Goal: Information Seeking & Learning: Find contact information

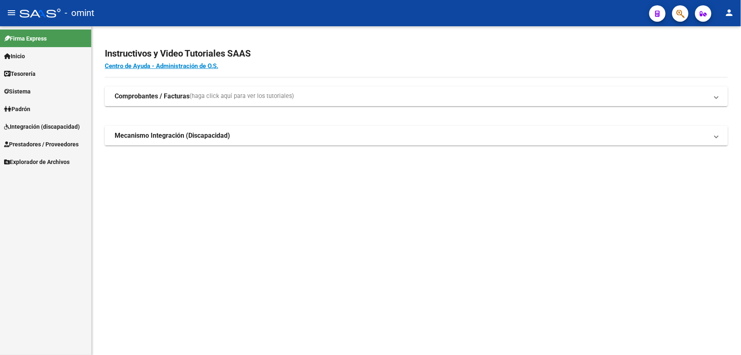
click at [24, 128] on span "Integración (discapacidad)" at bounding box center [42, 126] width 76 height 9
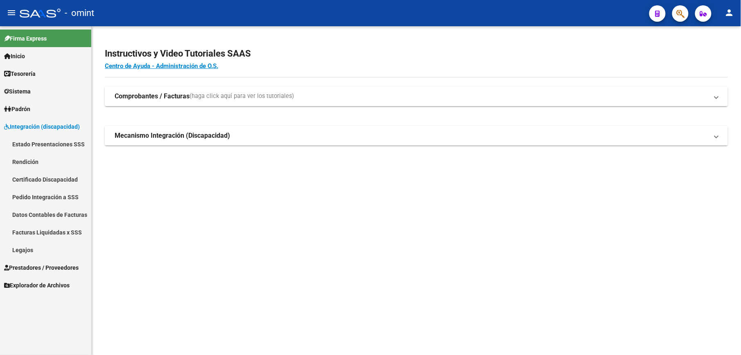
click at [21, 249] on link "Legajos" at bounding box center [45, 250] width 91 height 18
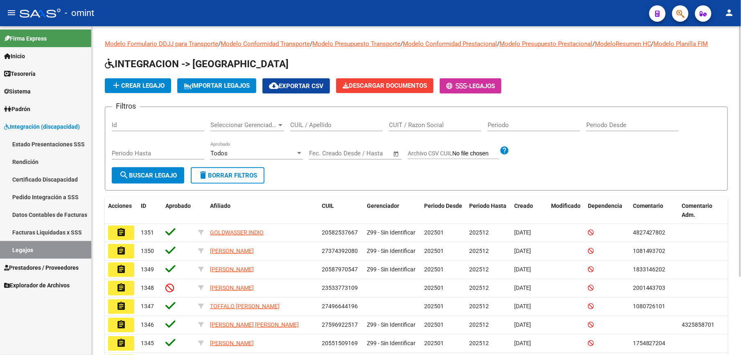
click at [315, 125] on input "CUIL / Apellido" at bounding box center [336, 124] width 93 height 7
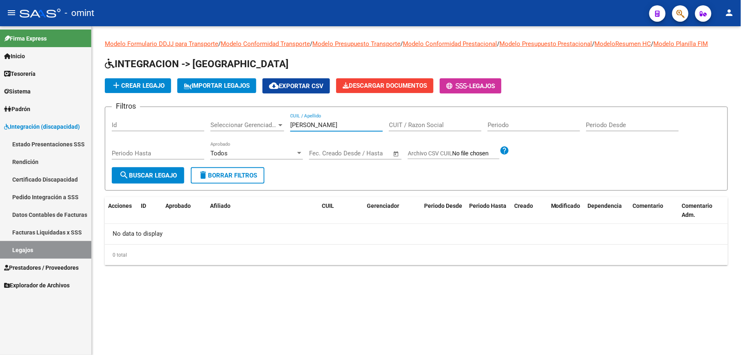
click at [354, 126] on input "[PERSON_NAME]" at bounding box center [336, 124] width 93 height 7
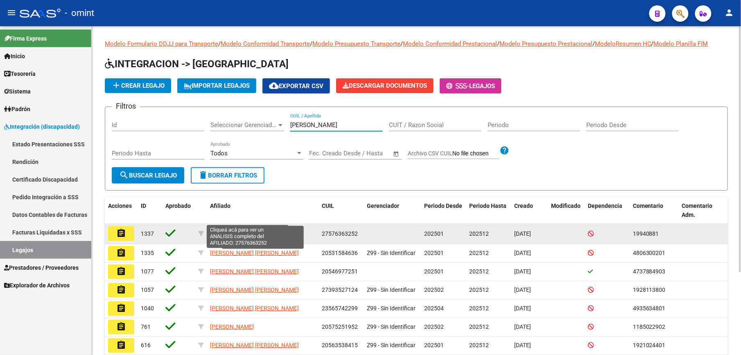
scroll to position [109, 0]
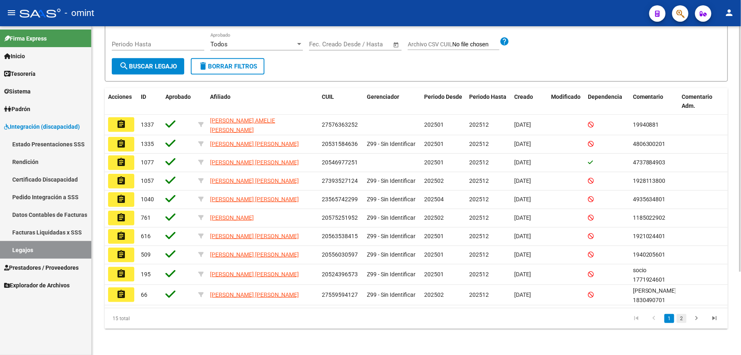
type input "[PERSON_NAME]"
click at [682, 320] on link "2" at bounding box center [682, 318] width 10 height 9
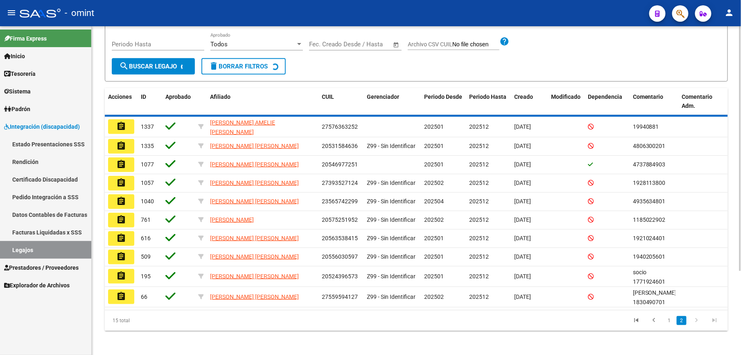
scroll to position [12, 0]
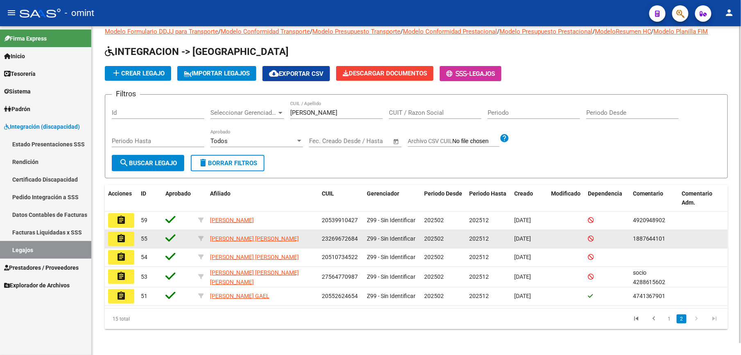
click at [120, 241] on mat-icon "assignment" at bounding box center [121, 238] width 10 height 10
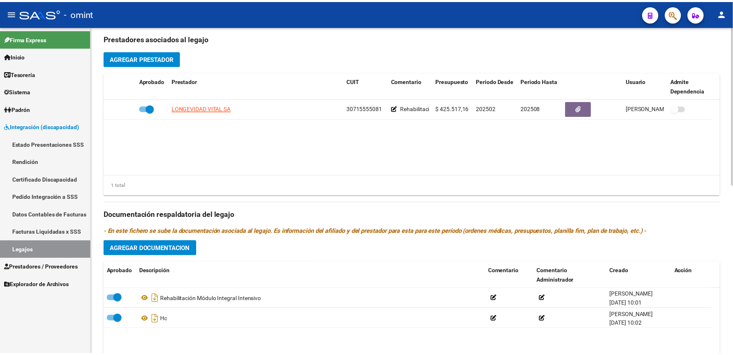
scroll to position [350, 0]
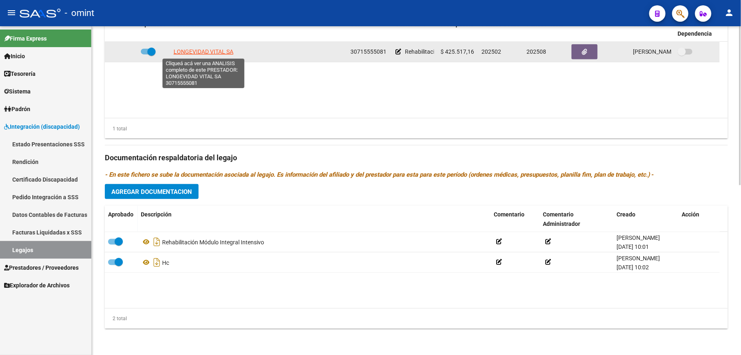
click at [200, 53] on span "LONGEVIDAD VITAL SA" at bounding box center [204, 51] width 60 height 7
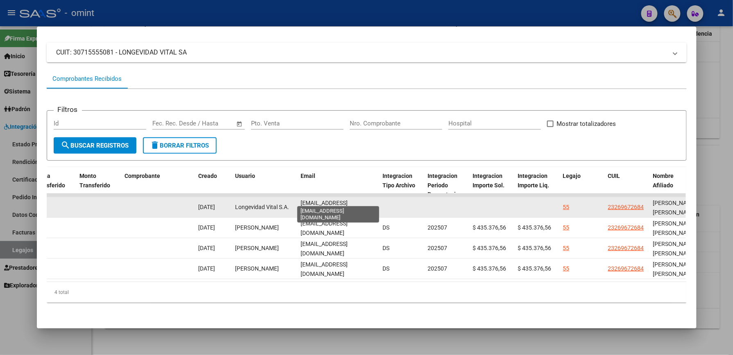
scroll to position [0, 7]
drag, startPoint x: 297, startPoint y: 197, endPoint x: 379, endPoint y: 200, distance: 81.5
click at [382, 199] on div "19632 Integración Factura A: 3 - 3111 $ 435.376,56 [DATE] [DATE] [DATE] - [DATE…" at bounding box center [146, 207] width 1769 height 20
drag, startPoint x: 379, startPoint y: 200, endPoint x: 356, endPoint y: 198, distance: 22.6
copy div "[EMAIL_ADDRESS][DOMAIN_NAME]"
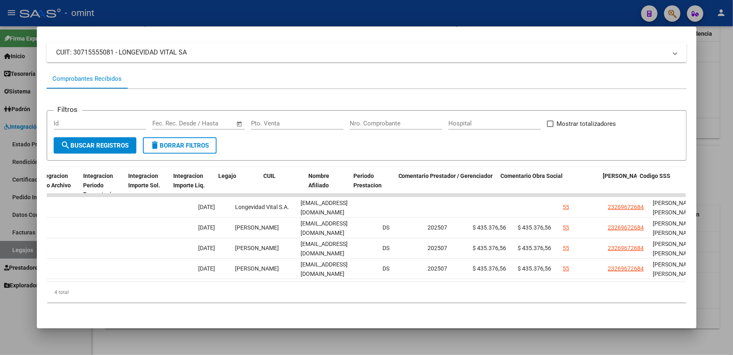
scroll to position [0, 1129]
